Goal: Task Accomplishment & Management: Use online tool/utility

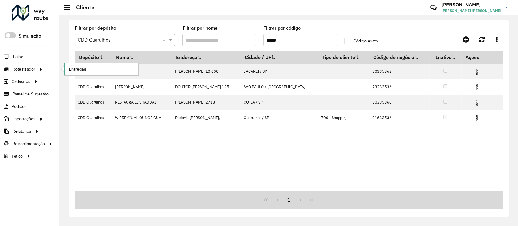
click at [75, 68] on span "Entregas" at bounding box center [77, 69] width 17 height 6
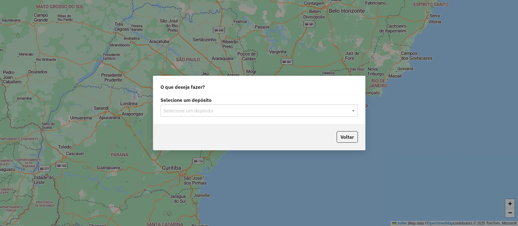
click at [233, 113] on input "text" at bounding box center [253, 110] width 179 height 7
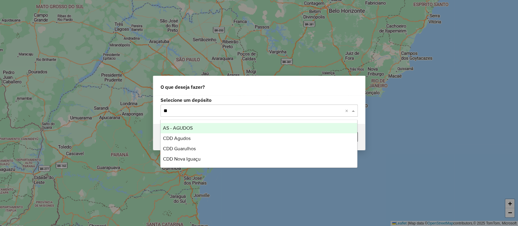
type input "***"
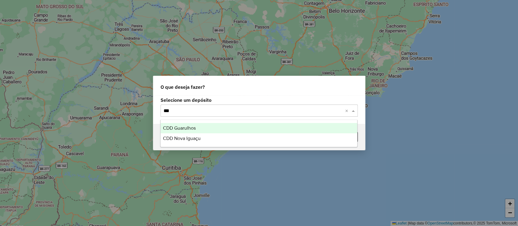
click at [202, 128] on div "CDD Guarulhos" at bounding box center [259, 128] width 197 height 10
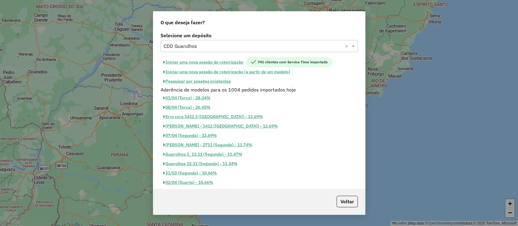
click at [193, 60] on button "Iniciar uma nova sessão de roteirização" at bounding box center [204, 62] width 86 height 10
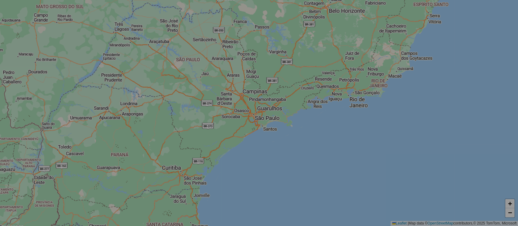
select select "*"
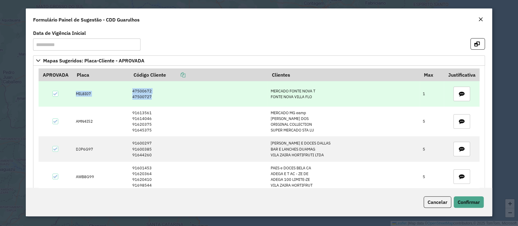
drag, startPoint x: 157, startPoint y: 98, endPoint x: 76, endPoint y: 96, distance: 81.1
click at [76, 96] on tr "MIL8I07 47500672 47500727 MERCADO [GEOGRAPHIC_DATA] 1" at bounding box center [259, 93] width 441 height 25
copy tr "MIL8I07 47500672 47500727"
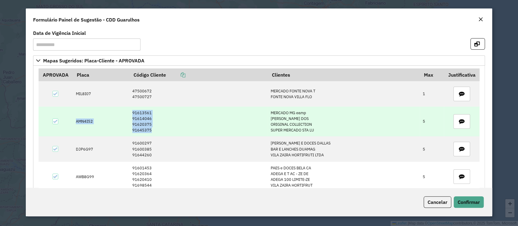
drag, startPoint x: 153, startPoint y: 133, endPoint x: 70, endPoint y: 125, distance: 82.9
click at [70, 125] on tr "AMN4I52 91613561 91614046 91620375 91645375 MERCADO MG eamp [PERSON_NAME] DOS O…" at bounding box center [259, 122] width 441 height 30
copy tr "AMN4I52 91613561 91614046 91620375 91645375"
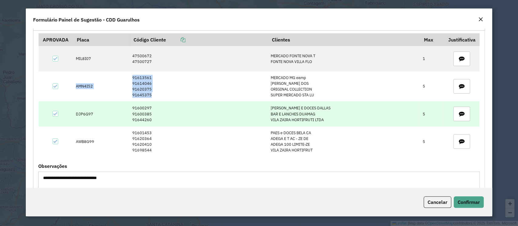
scroll to position [40, 0]
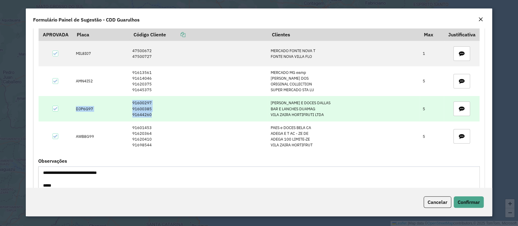
drag, startPoint x: 144, startPoint y: 116, endPoint x: 74, endPoint y: 115, distance: 69.5
click at [74, 115] on tr "DJP6G97 91600297 91600385 91644260 [PERSON_NAME] E DOCES DALLAS BAR E LANCHES D…" at bounding box center [259, 108] width 441 height 25
copy tr "DJP6G97 91600297 91600385 91644260"
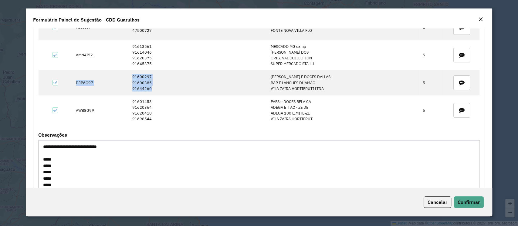
scroll to position [67, 0]
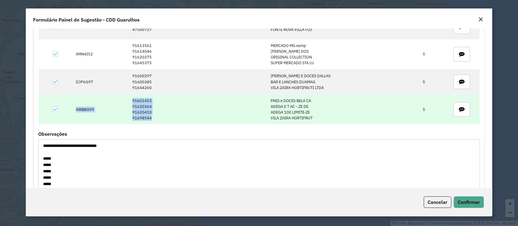
drag, startPoint x: 160, startPoint y: 121, endPoint x: 69, endPoint y: 116, distance: 90.3
click at [70, 116] on tr "AWB8G99 91601453 91620364 91620410 91698544 PAES e DOCES BELA CA ADEGA E T AC -…" at bounding box center [259, 110] width 441 height 30
copy tr "AWB8G99 91601453 91620364 91620410 91698544"
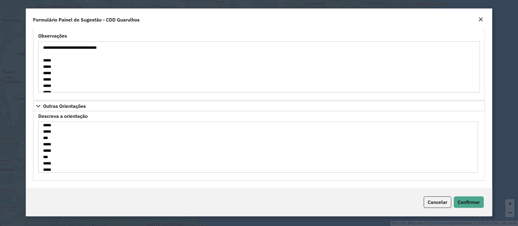
scroll to position [81, 0]
click at [474, 203] on span "Confirmar" at bounding box center [469, 202] width 22 height 6
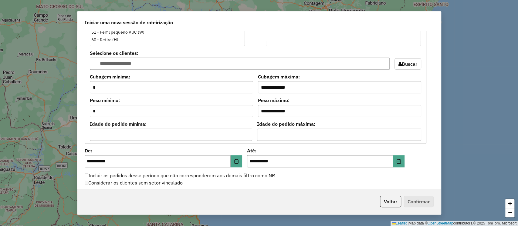
scroll to position [580, 0]
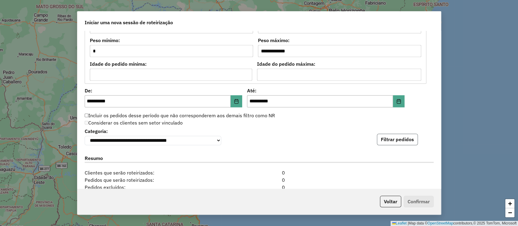
click at [399, 140] on button "Filtrar pedidos" at bounding box center [397, 140] width 41 height 12
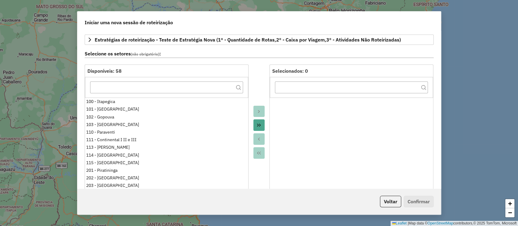
scroll to position [0, 0]
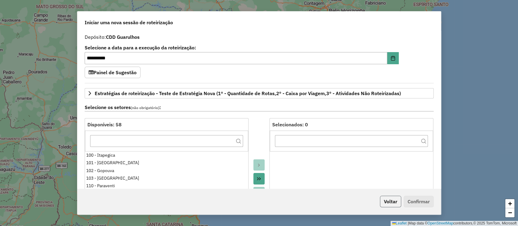
click at [388, 202] on button "Voltar" at bounding box center [390, 202] width 21 height 12
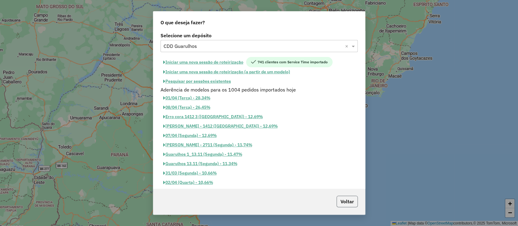
click at [355, 200] on button "Voltar" at bounding box center [347, 202] width 21 height 12
